Goal: Task Accomplishment & Management: Manage account settings

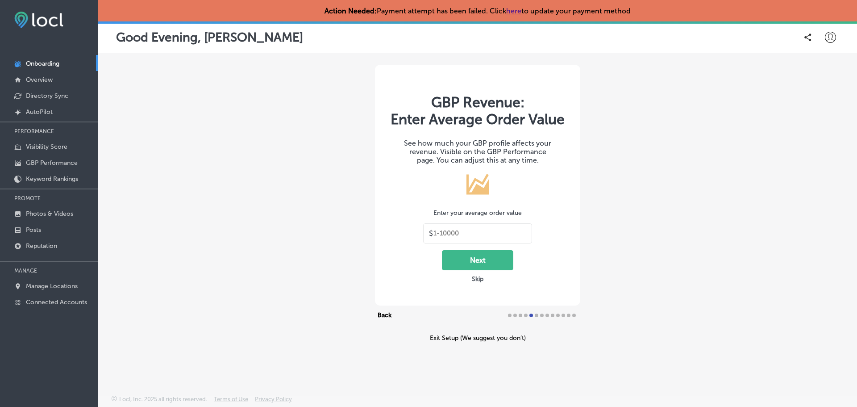
type input "30"
click at [833, 38] on icon at bounding box center [830, 37] width 11 height 11
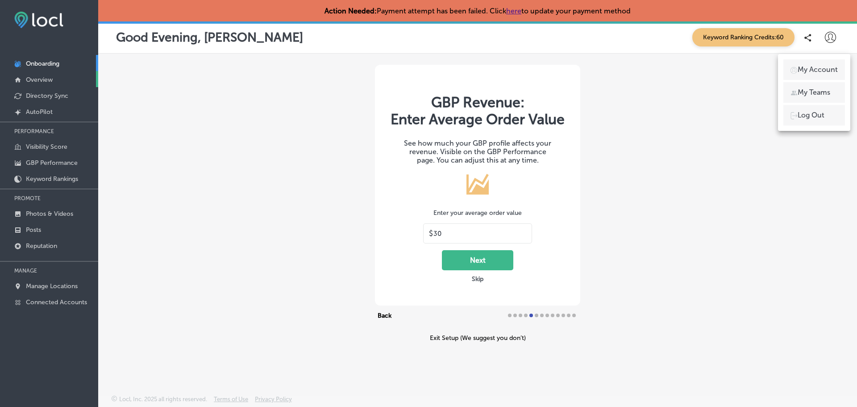
click at [41, 79] on p "Overview" at bounding box center [39, 80] width 27 height 8
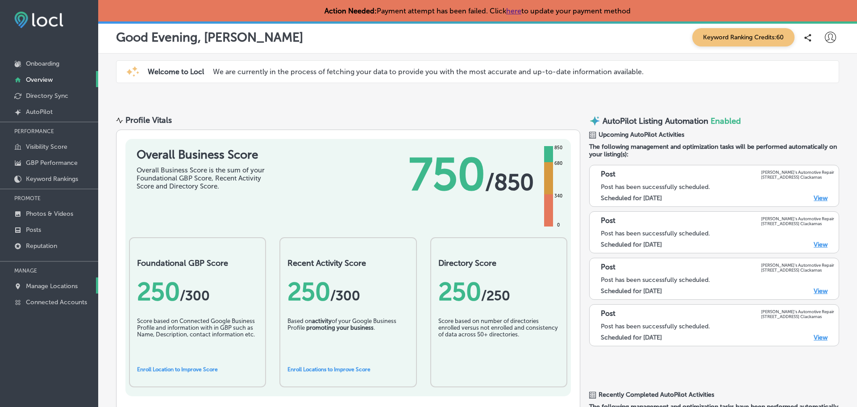
click at [49, 284] on p "Manage Locations" at bounding box center [52, 286] width 52 height 8
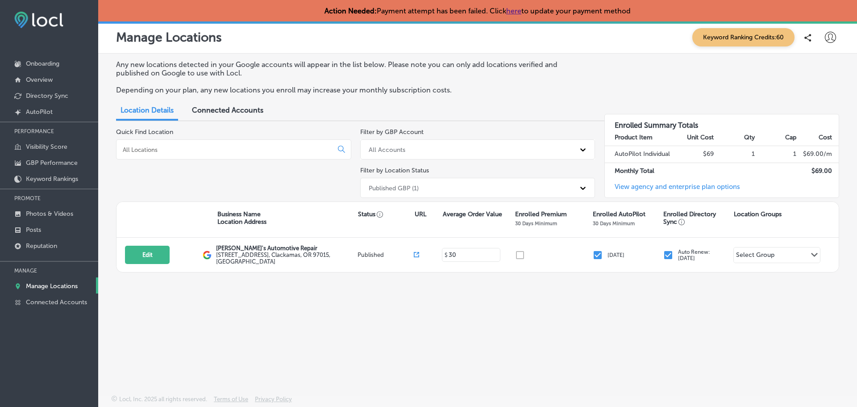
click at [834, 39] on icon at bounding box center [830, 37] width 11 height 11
click at [816, 69] on p "My Account" at bounding box center [818, 69] width 40 height 11
select select "US"
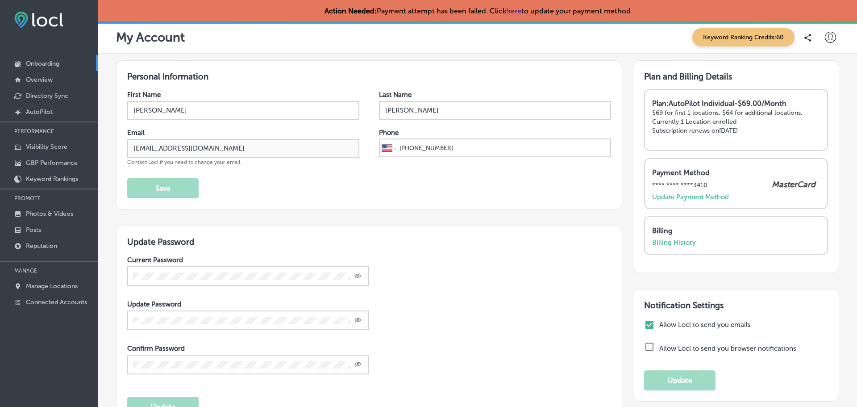
click at [52, 63] on p "Onboarding" at bounding box center [42, 64] width 33 height 8
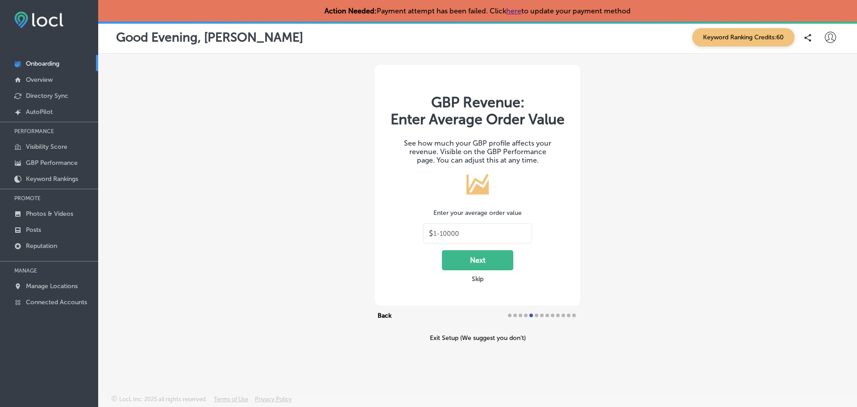
type input "30"
click at [45, 77] on p "Overview" at bounding box center [39, 80] width 27 height 8
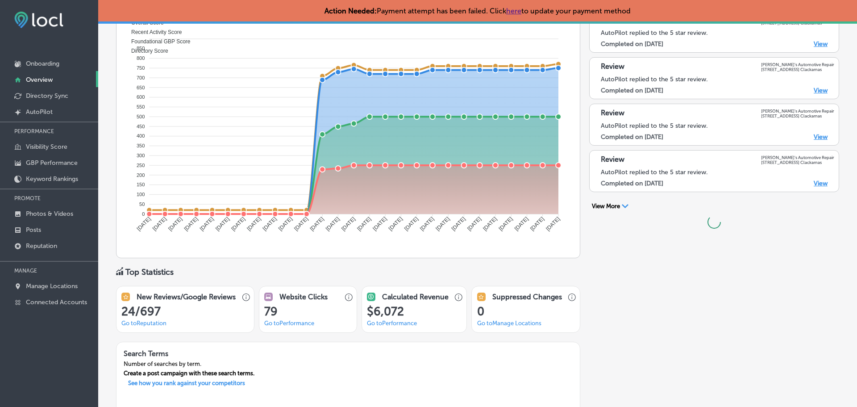
scroll to position [580, 0]
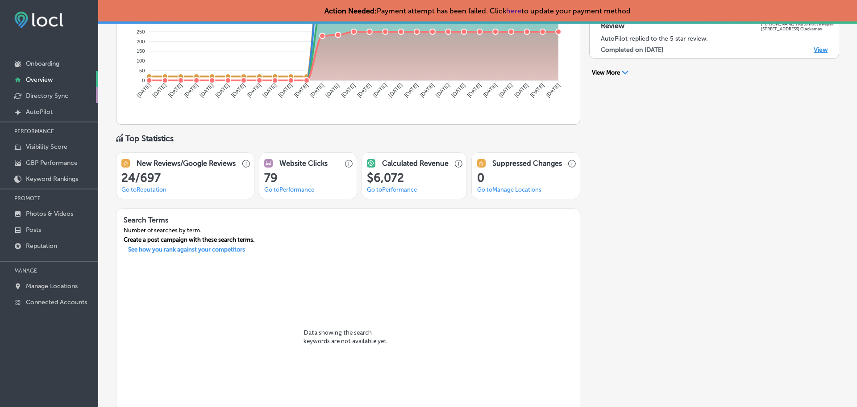
click at [51, 97] on p "Directory Sync" at bounding box center [47, 96] width 42 height 8
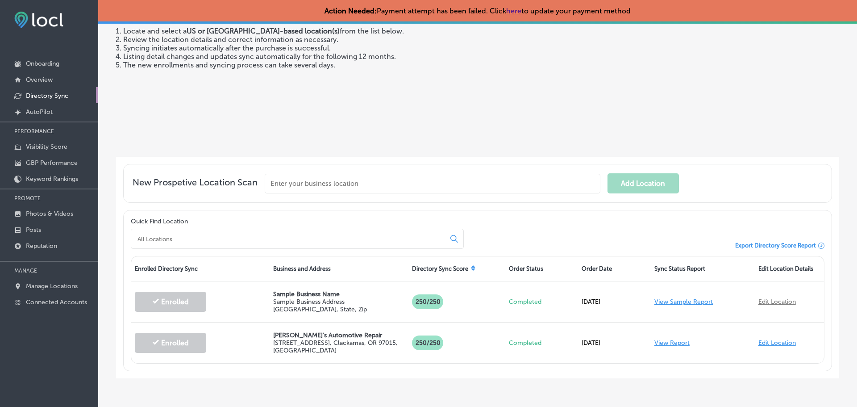
scroll to position [125, 0]
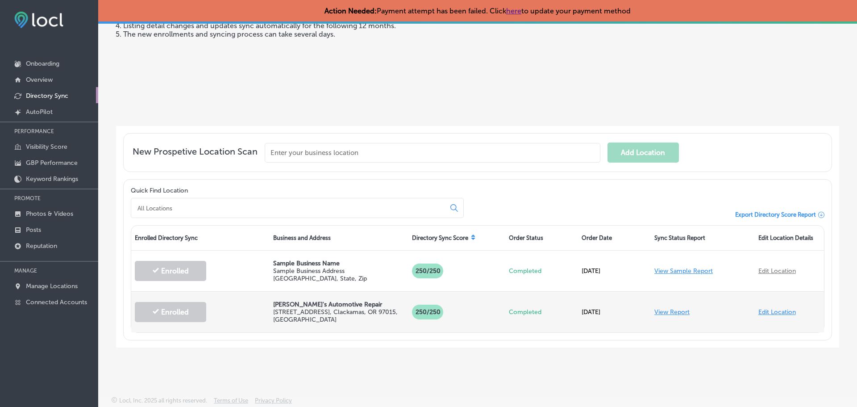
click at [772, 310] on link "Edit Location" at bounding box center [778, 312] width 38 height 8
select select "US"
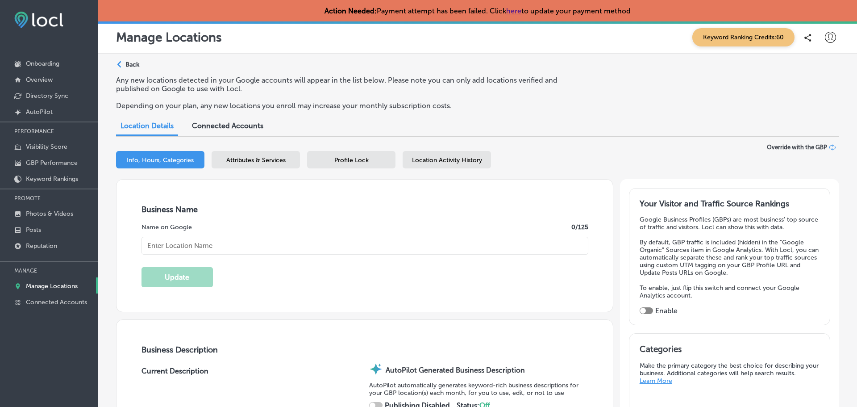
type input "[PERSON_NAME]'s Automotive Repair"
type input "[STREET_ADDRESS]"
type input "Clackamas"
type input "97015"
type input "US"
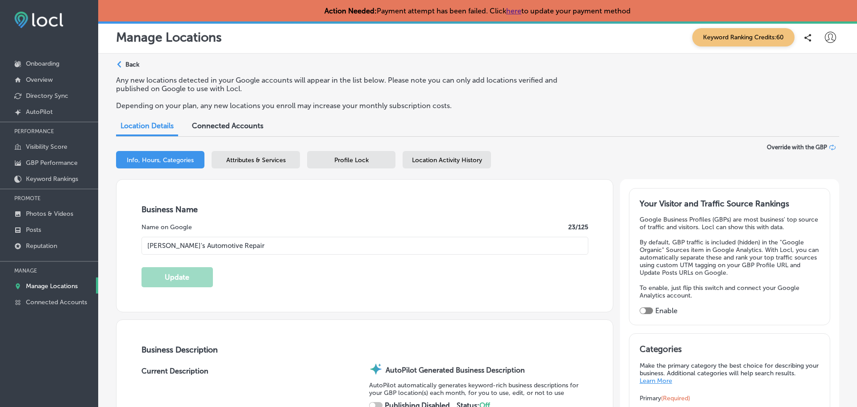
checkbox input "true"
type input "30"
type textarea "[PERSON_NAME]’s Automotive Repair delivers expert care for every vehicle, backe…"
type input "[URL][DOMAIN_NAME]"
checkbox input "true"
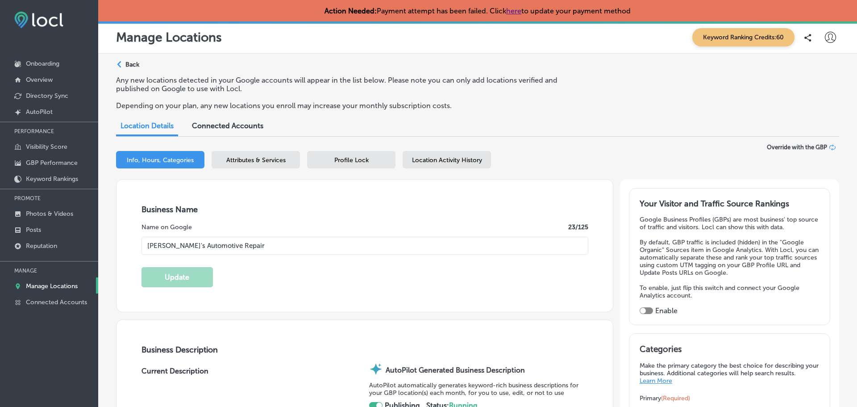
type textarea "[PERSON_NAME]’s Automotive Repair delivers expert care for every vehicle, backe…"
type input "[PHONE_NUMBER]"
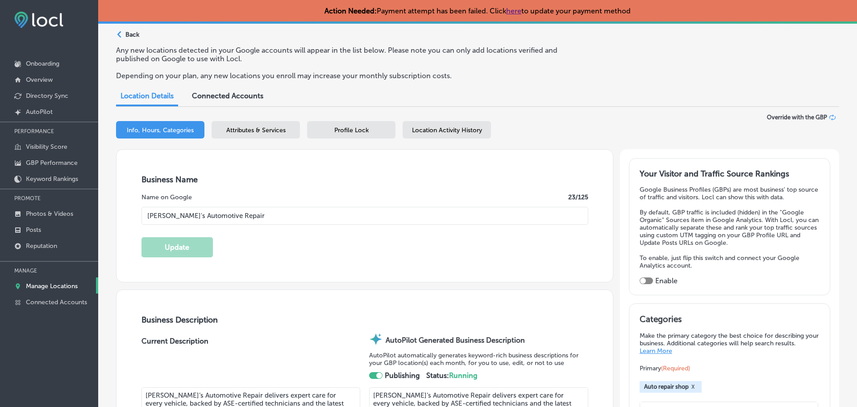
select select "US"
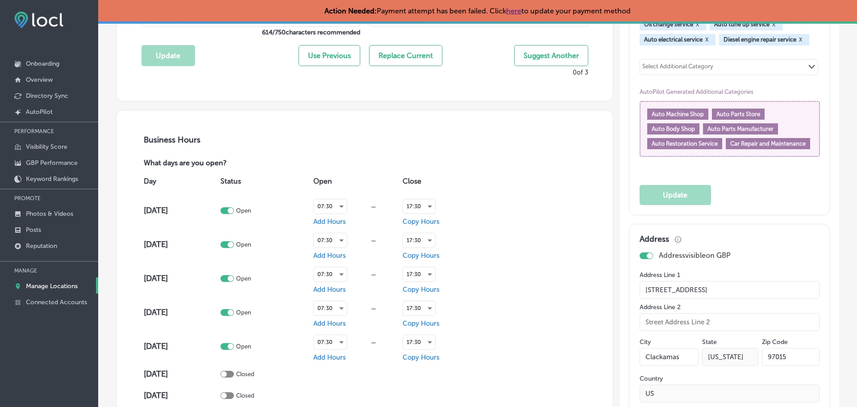
scroll to position [580, 0]
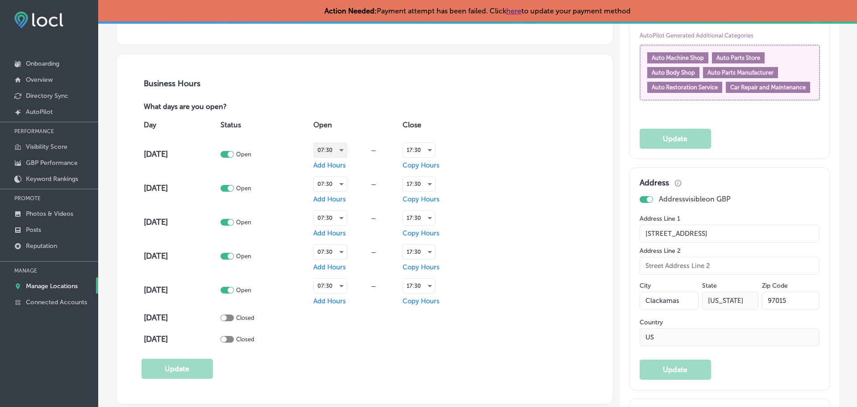
click at [330, 148] on div "07:30" at bounding box center [330, 150] width 33 height 14
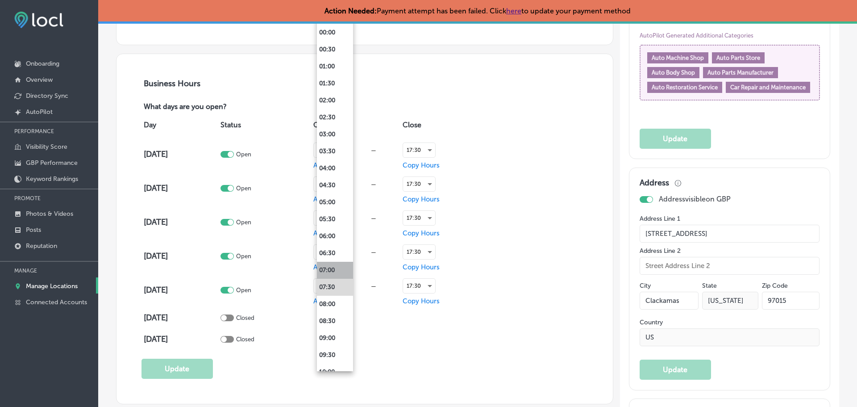
click at [334, 268] on li "07:00" at bounding box center [335, 270] width 36 height 17
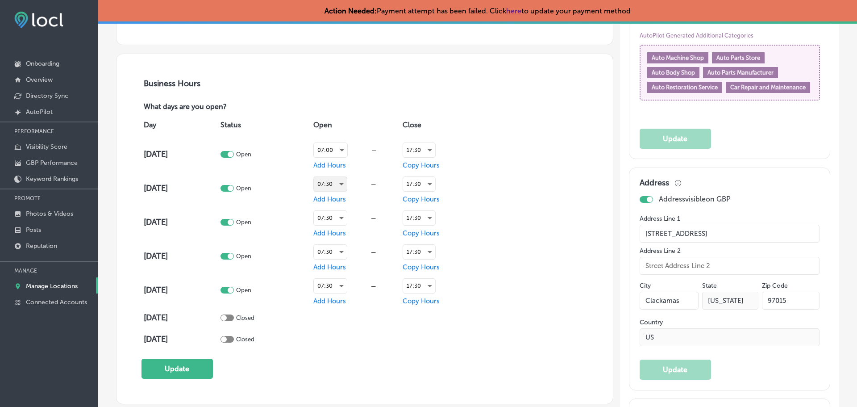
click at [340, 184] on div "07:30" at bounding box center [330, 184] width 33 height 14
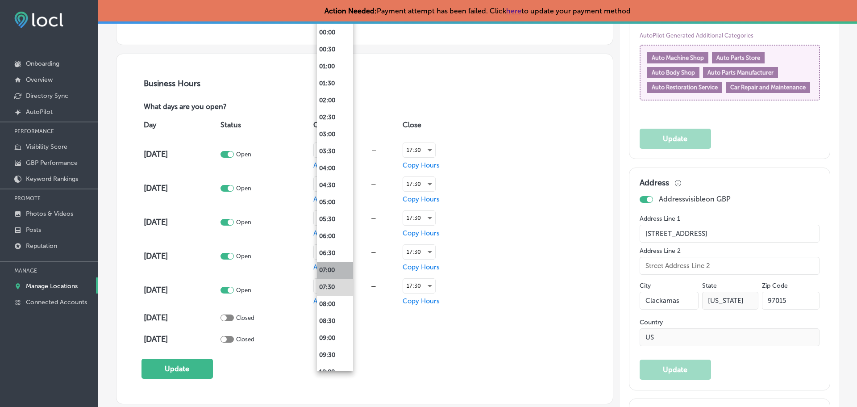
click at [332, 266] on li "07:00" at bounding box center [335, 270] width 36 height 17
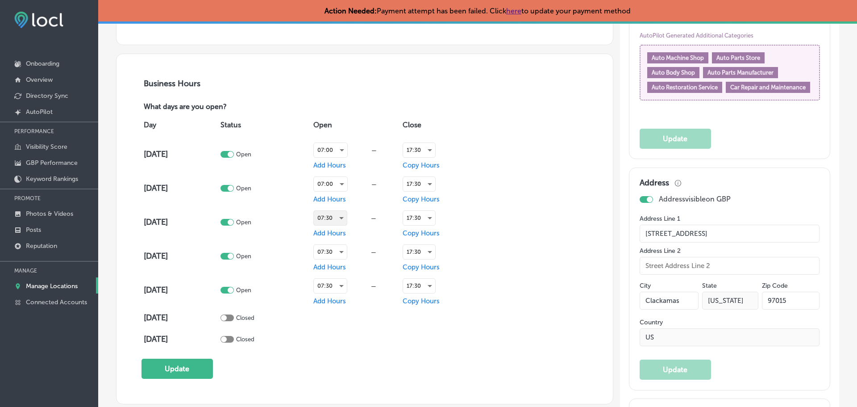
click at [336, 216] on div "07:30" at bounding box center [330, 218] width 33 height 14
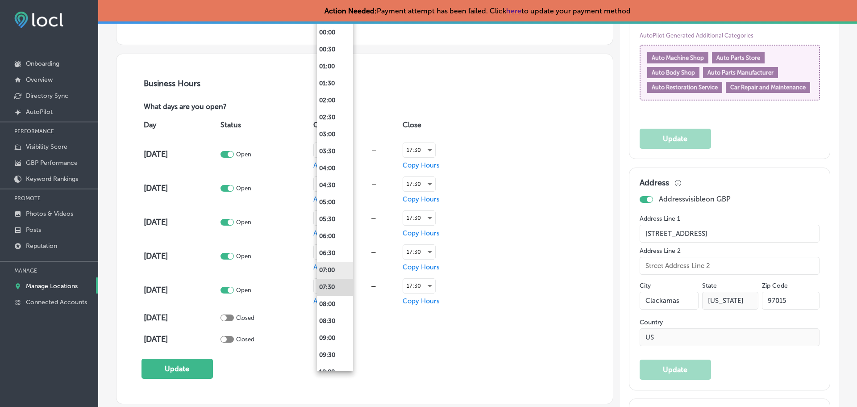
click at [333, 266] on li "07:00" at bounding box center [335, 270] width 36 height 17
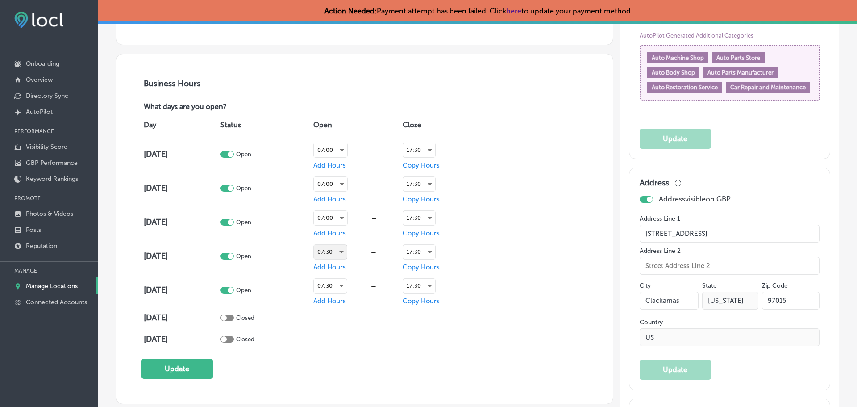
click at [332, 253] on div "07:30" at bounding box center [330, 252] width 33 height 14
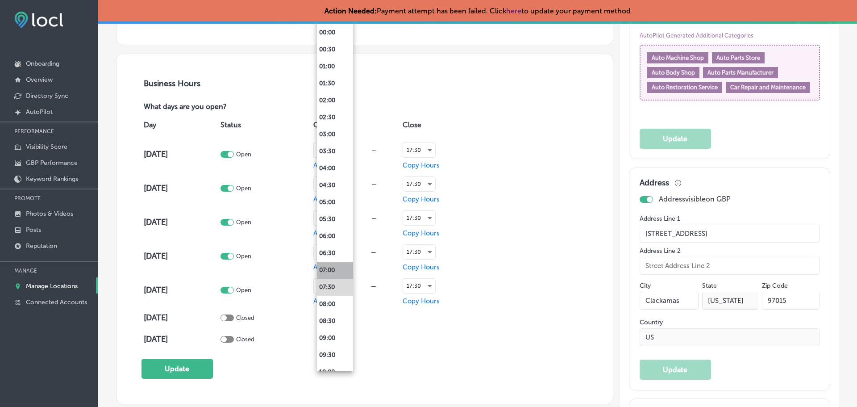
click at [331, 267] on li "07:00" at bounding box center [335, 270] width 36 height 17
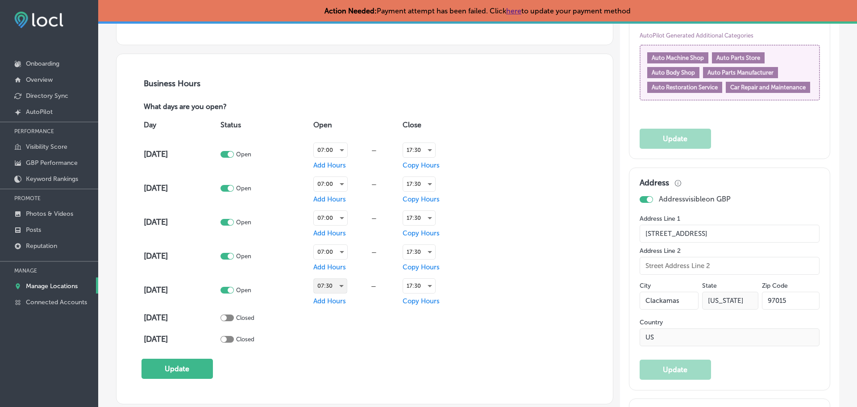
click at [344, 285] on div "07:30" at bounding box center [330, 286] width 33 height 14
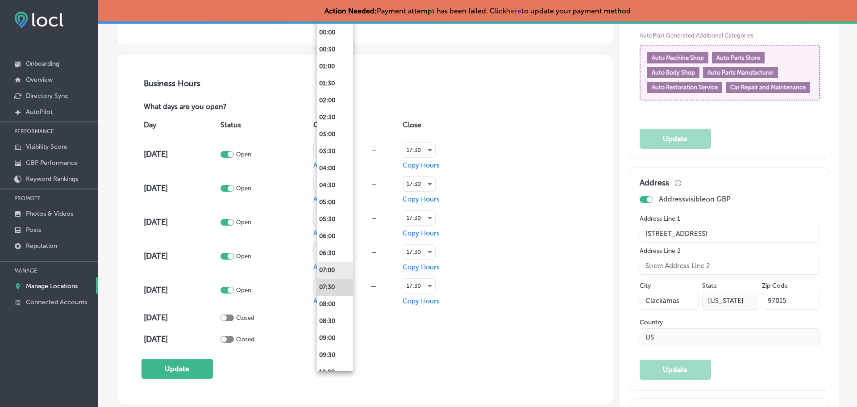
click at [334, 271] on li "07:00" at bounding box center [335, 270] width 36 height 17
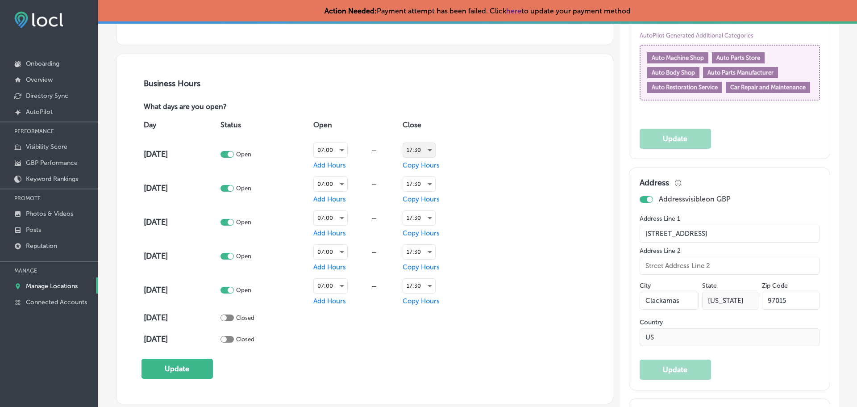
click at [421, 149] on div "17:30" at bounding box center [419, 150] width 32 height 14
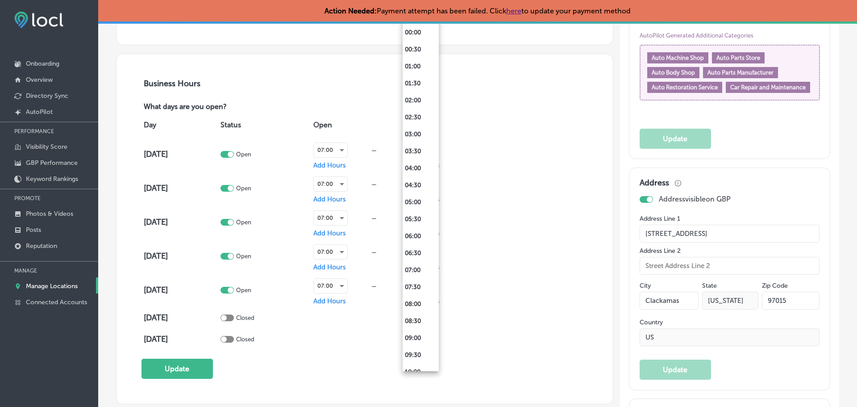
scroll to position [438, 0]
click at [409, 205] on li "18:00" at bounding box center [421, 205] width 36 height 17
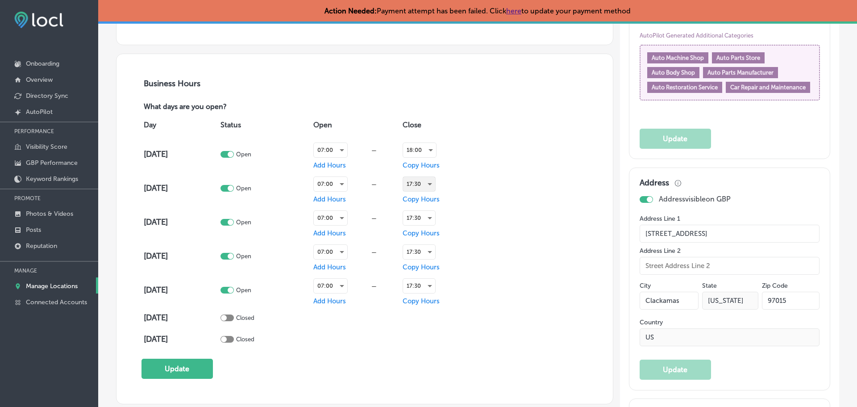
click at [416, 183] on div "17:30" at bounding box center [419, 184] width 32 height 14
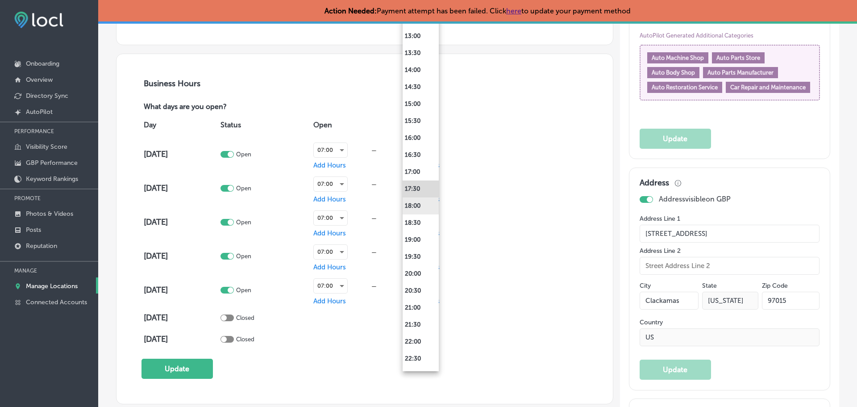
click at [417, 204] on li "18:00" at bounding box center [421, 205] width 36 height 17
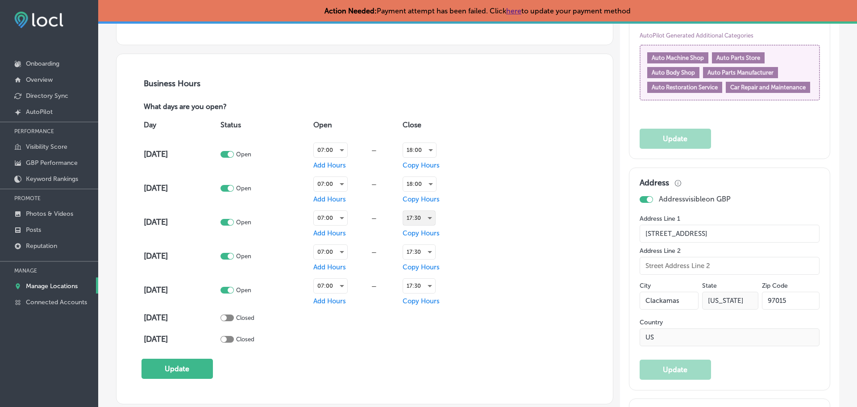
click at [412, 220] on div "17:30" at bounding box center [419, 218] width 32 height 14
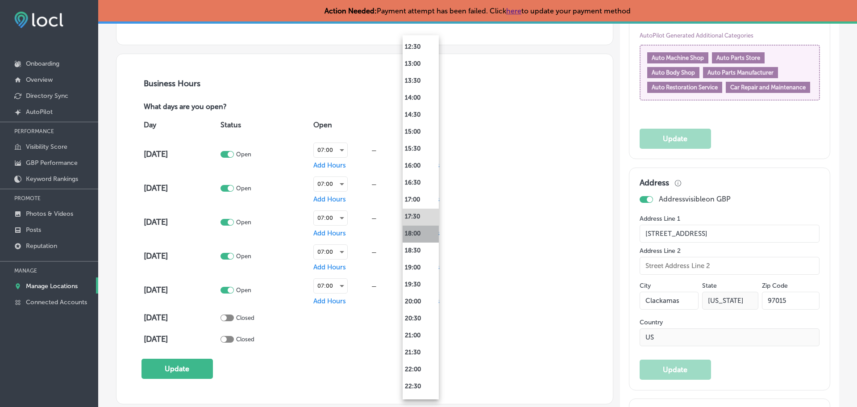
click at [416, 234] on li "18:00" at bounding box center [421, 233] width 36 height 17
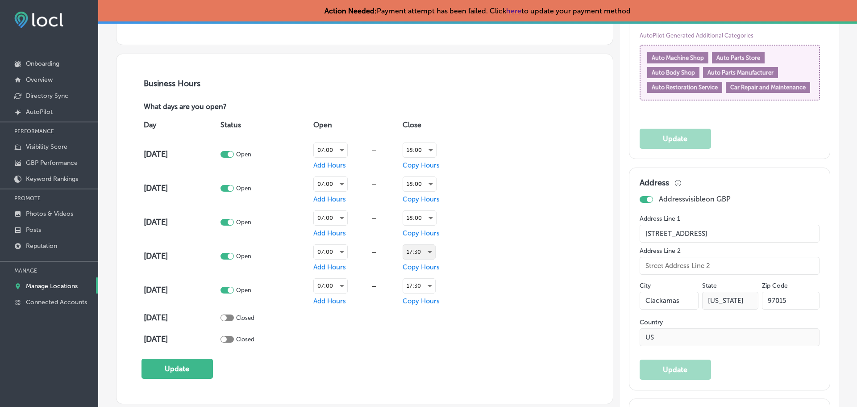
click at [416, 252] on div "17:30" at bounding box center [419, 252] width 32 height 14
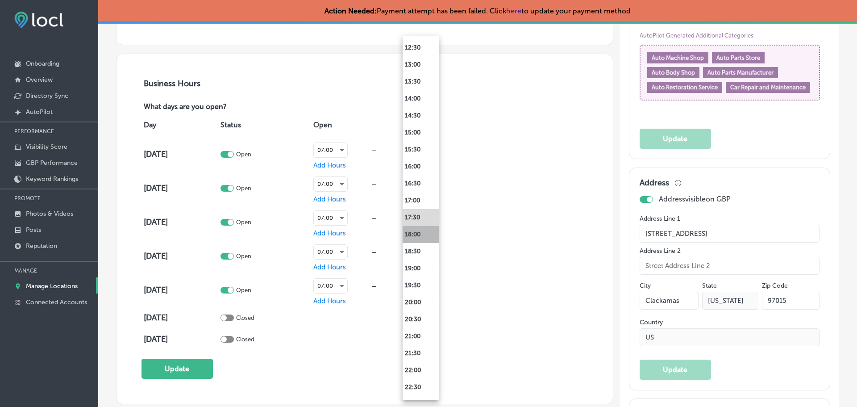
click at [422, 237] on li "18:00" at bounding box center [421, 234] width 36 height 17
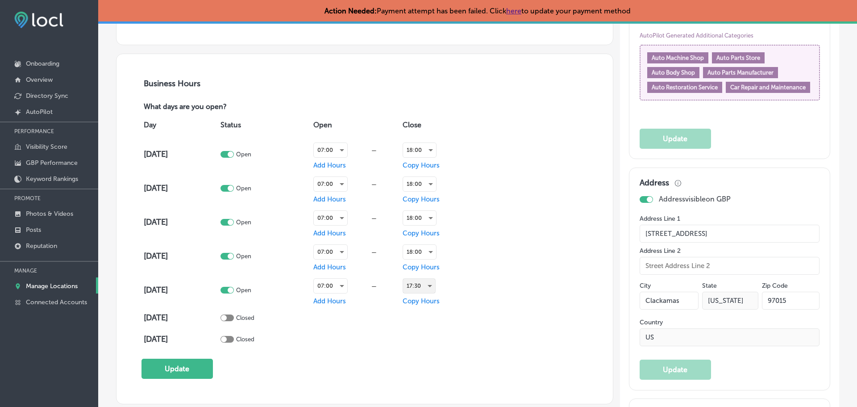
click at [415, 286] on div "17:30" at bounding box center [419, 286] width 32 height 14
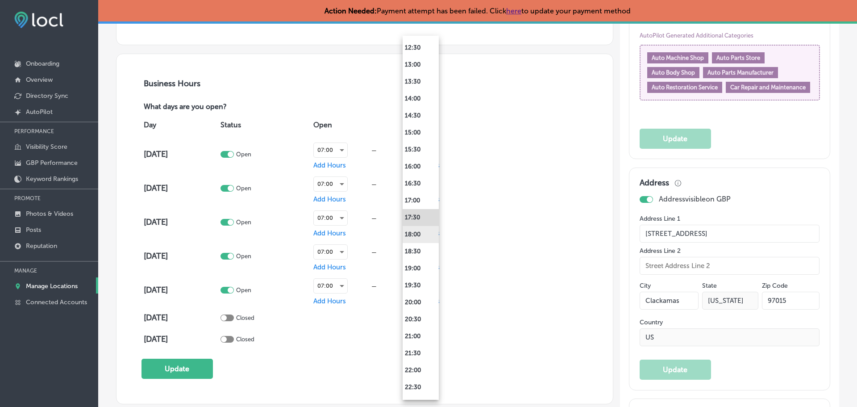
click at [420, 235] on li "18:00" at bounding box center [421, 234] width 36 height 17
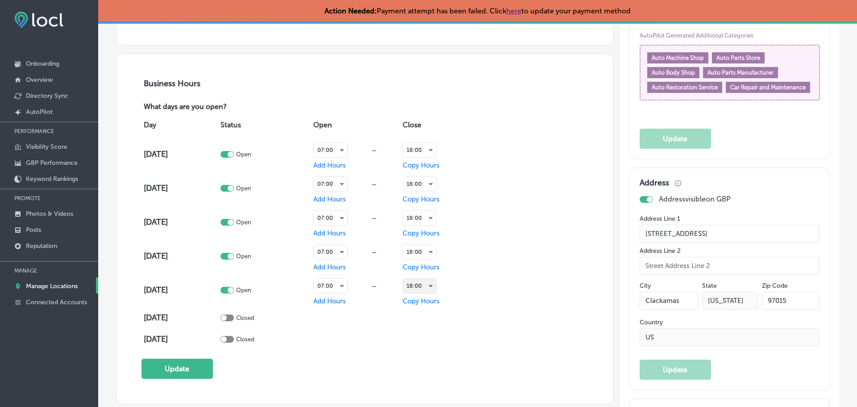
click at [234, 316] on div at bounding box center [227, 317] width 13 height 7
checkbox input "true"
click at [337, 317] on span "Add Hours" at bounding box center [329, 317] width 33 height 8
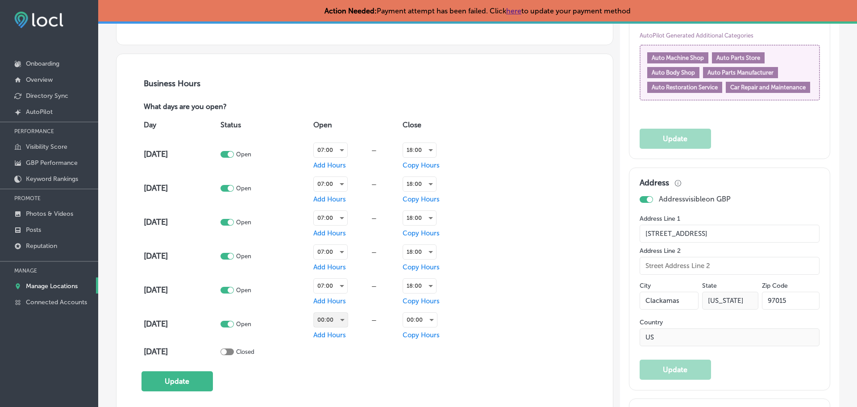
click at [332, 320] on div "00:00" at bounding box center [331, 320] width 34 height 14
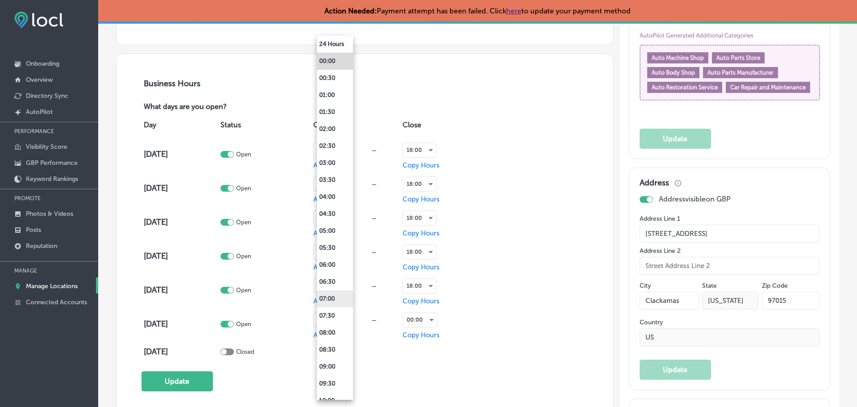
click at [328, 301] on li "07:00" at bounding box center [335, 298] width 36 height 17
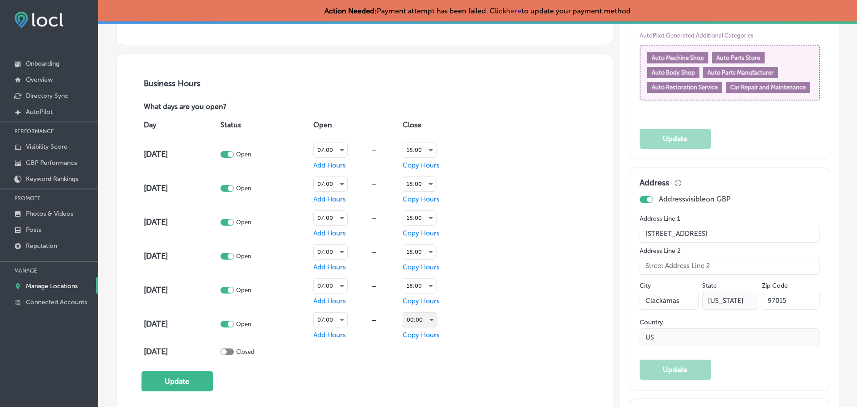
drag, startPoint x: 434, startPoint y: 321, endPoint x: 423, endPoint y: 318, distance: 11.2
click at [423, 318] on div "00:00" at bounding box center [420, 320] width 34 height 14
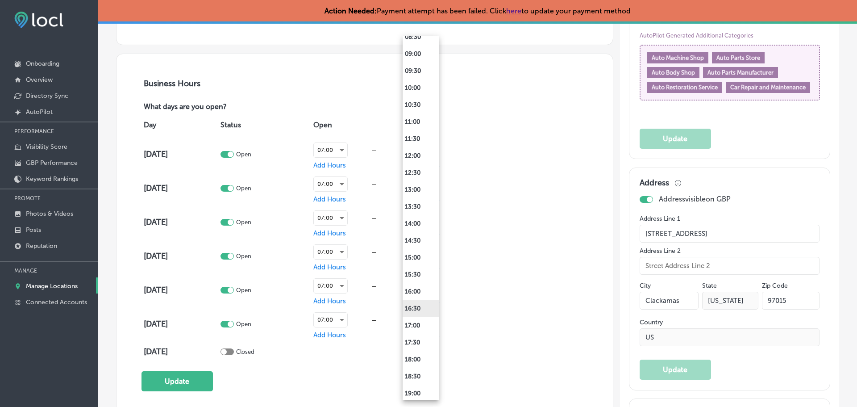
scroll to position [402, 0]
click at [411, 271] on li "18:00" at bounding box center [421, 270] width 36 height 17
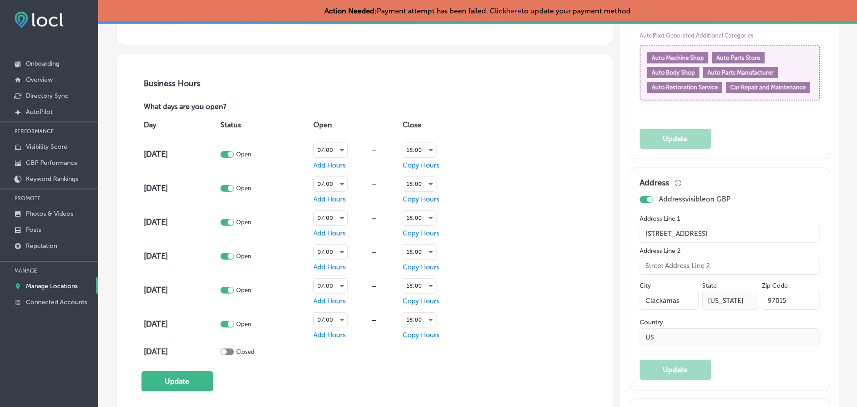
click at [376, 373] on div "Business Hours What days are you open? Day Status Open Close [DATE] Open 07:00 …" at bounding box center [365, 235] width 447 height 313
click at [192, 383] on button "Update" at bounding box center [177, 381] width 71 height 20
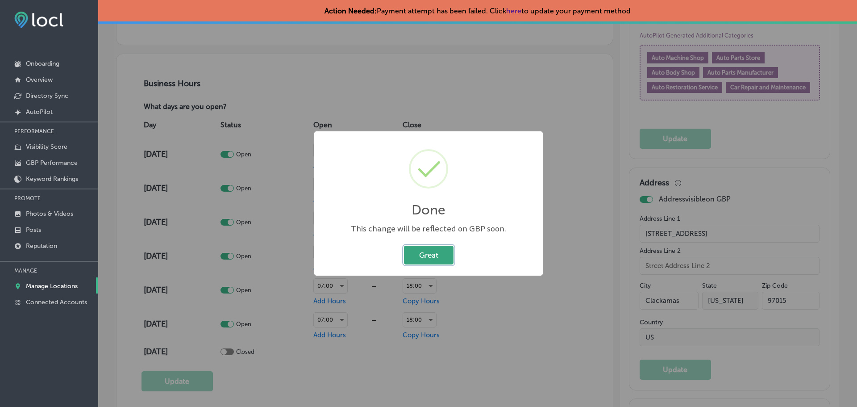
click at [420, 255] on button "Great" at bounding box center [429, 255] width 50 height 18
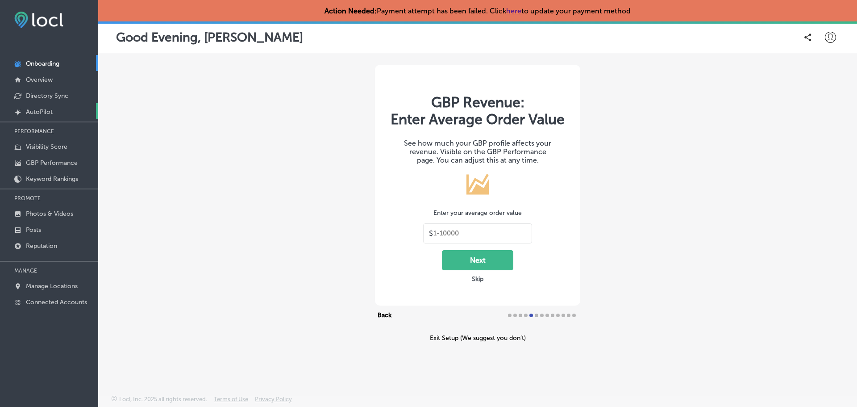
type input "30"
click at [43, 94] on p "Directory Sync" at bounding box center [47, 96] width 42 height 8
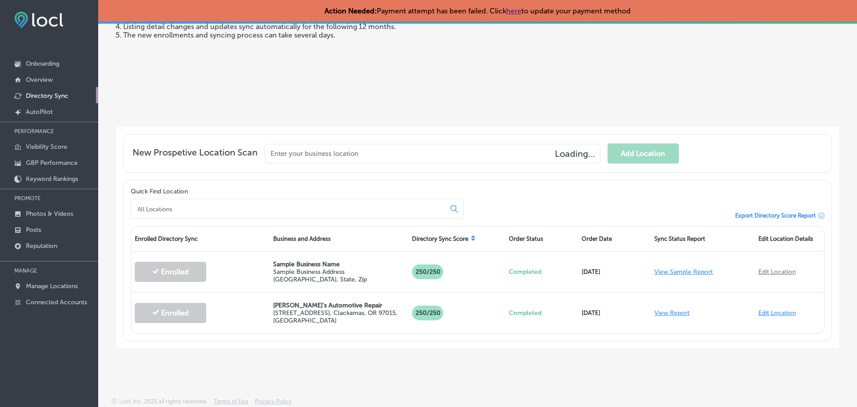
scroll to position [125, 0]
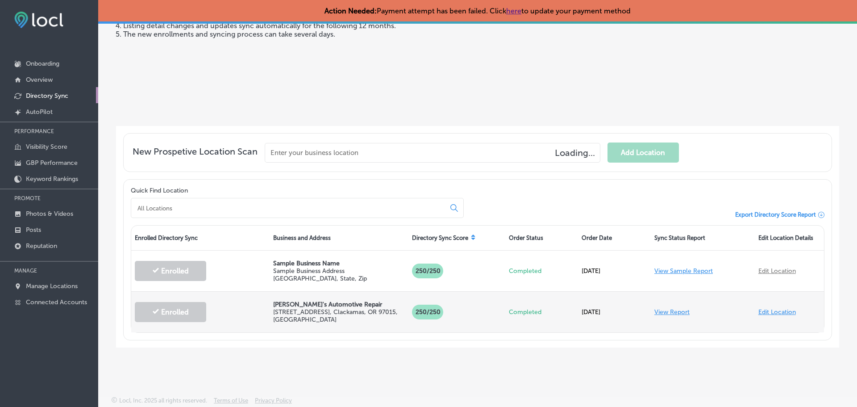
click at [764, 309] on link "Edit Location" at bounding box center [778, 312] width 38 height 8
select select "US"
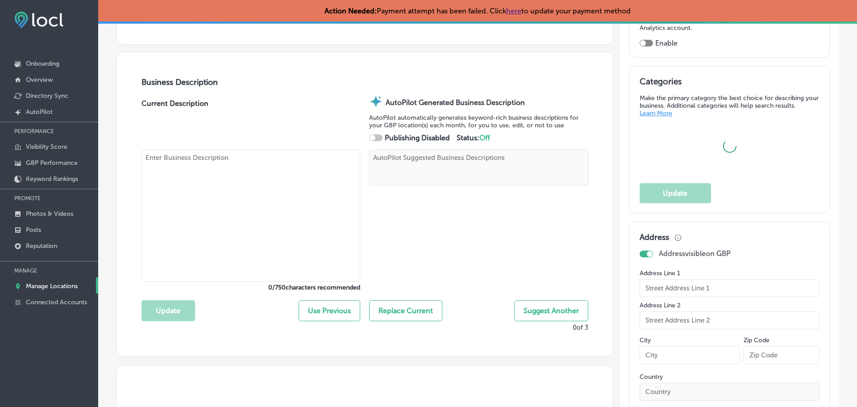
scroll to position [268, 0]
type input "[PERSON_NAME]'s Automotive Repair"
type textarea "[PERSON_NAME]’s Automotive Repair delivers expert care for every vehicle, backe…"
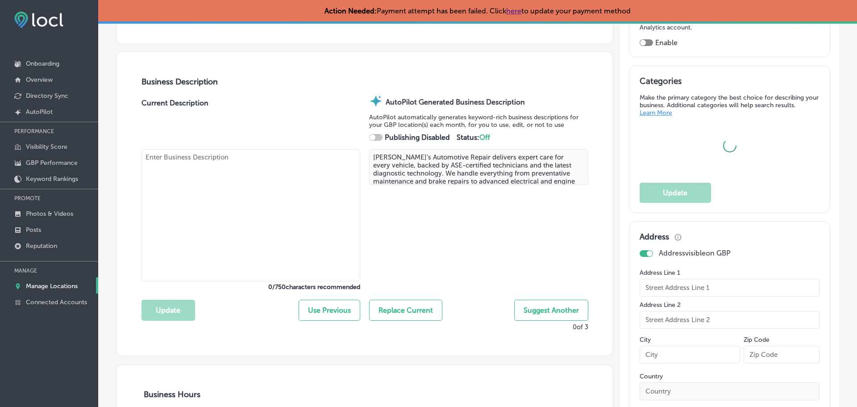
type input "[STREET_ADDRESS]"
type input "Clackamas"
type input "97015"
type input "US"
type input "[URL][DOMAIN_NAME]"
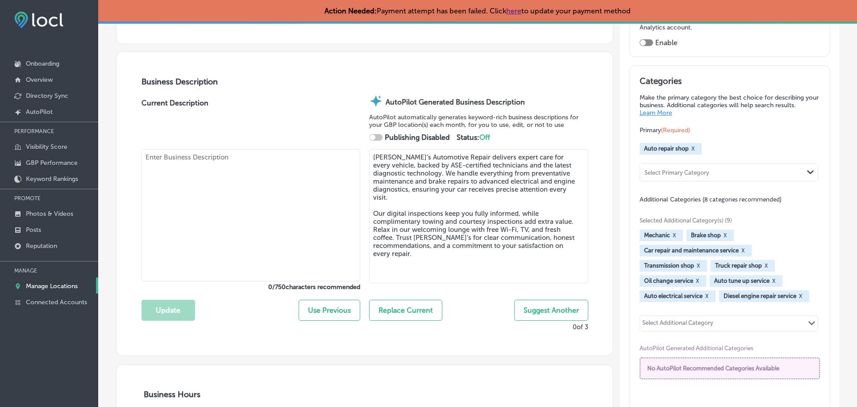
checkbox input "true"
type input "30"
checkbox input "true"
type textarea "[PERSON_NAME]’s Automotive Repair delivers expert care for every vehicle, backe…"
type input "[PHONE_NUMBER]"
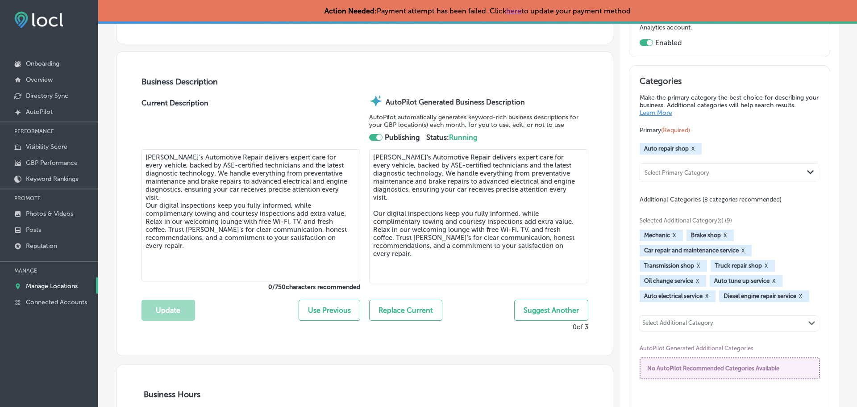
select select "US"
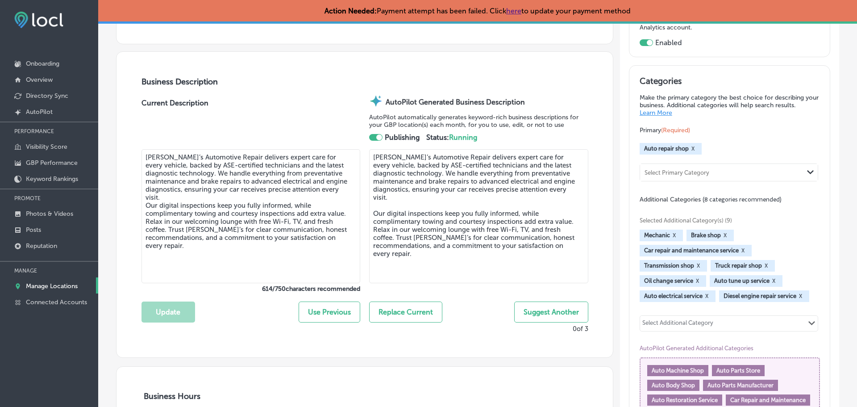
click at [231, 212] on textarea "[PERSON_NAME]’s Automotive Repair delivers expert care for every vehicle, backe…" at bounding box center [251, 216] width 219 height 134
click at [209, 210] on textarea "[PERSON_NAME]’s Automotive Repair delivers expert care for every vehicle, backe…" at bounding box center [251, 216] width 219 height 134
